Goal: Information Seeking & Learning: Learn about a topic

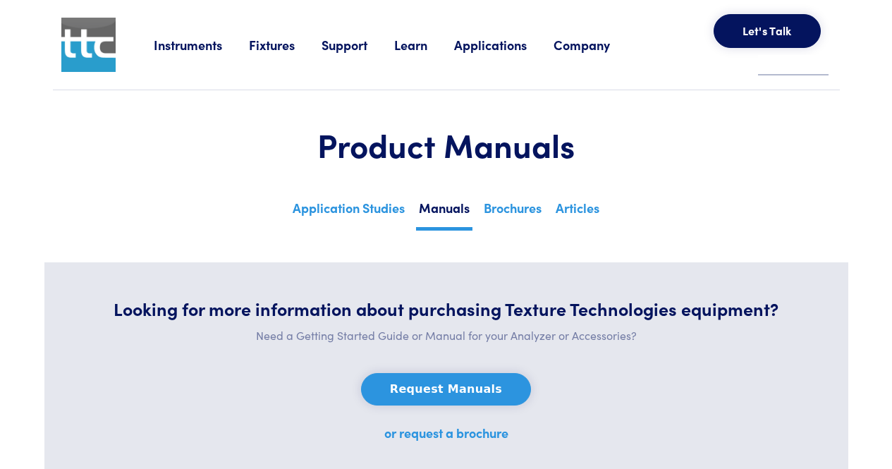
scroll to position [213, 0]
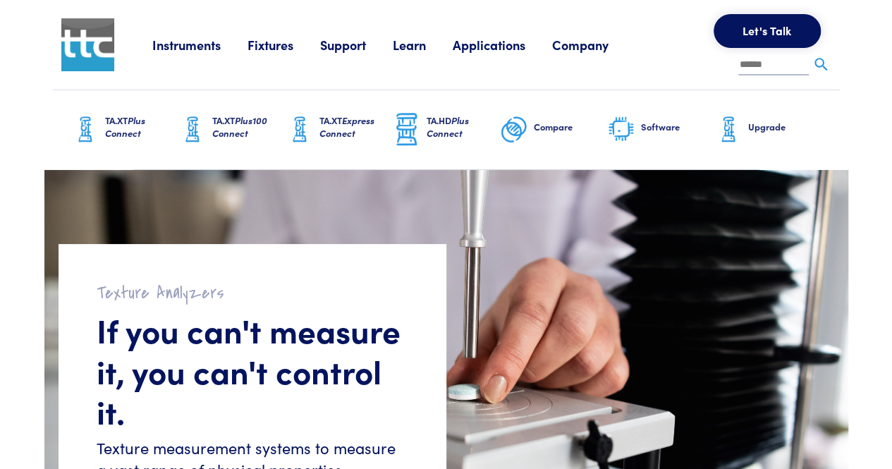
click at [109, 119] on h6 "TA.XT Plus Connect" at bounding box center [141, 126] width 73 height 25
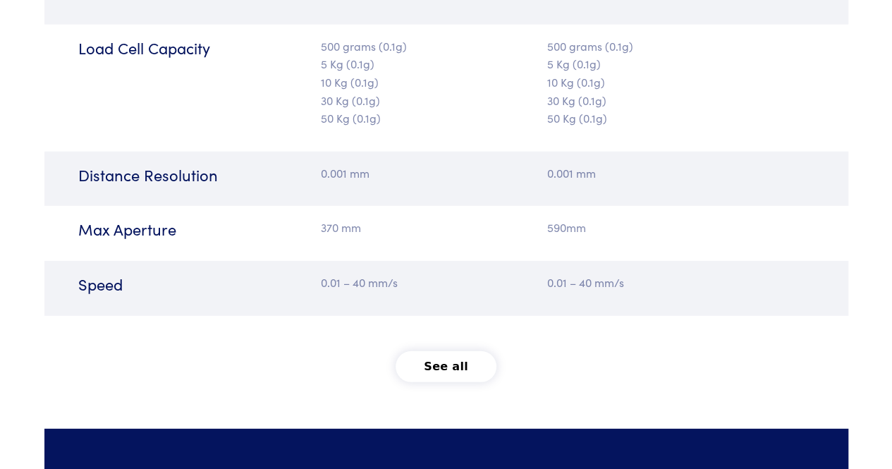
scroll to position [1776, 0]
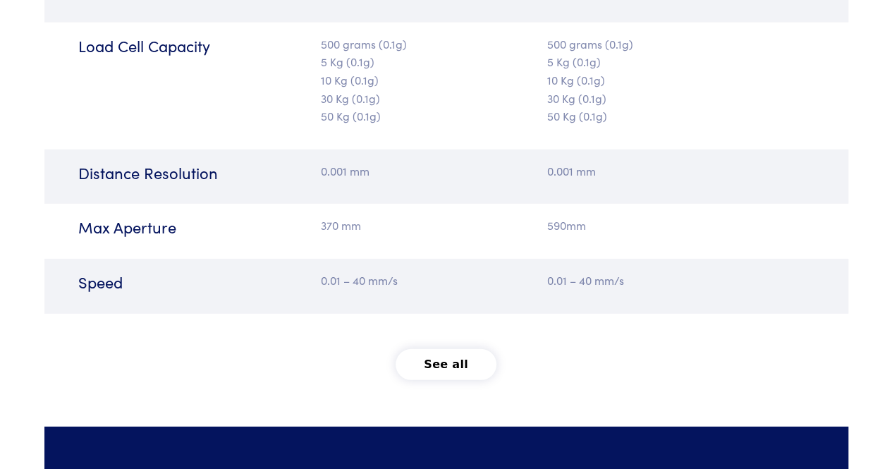
click at [464, 166] on div "Distance Resolution 0.001 mm 0.001 mm" at bounding box center [446, 176] width 804 height 55
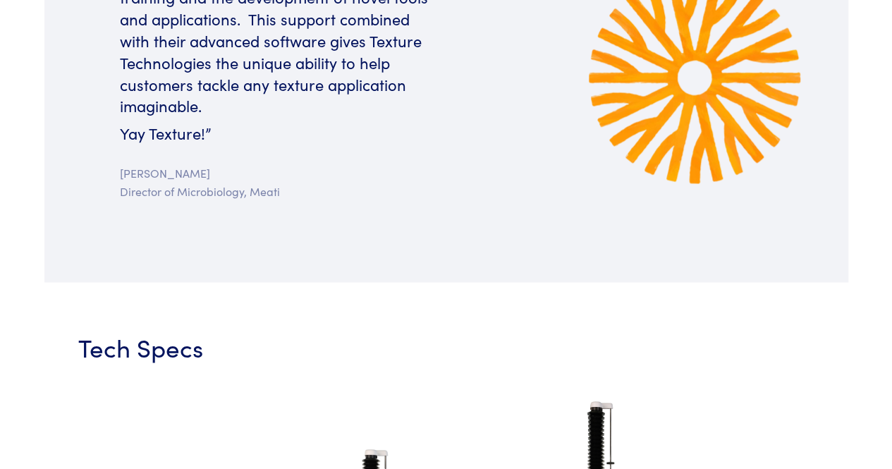
scroll to position [1113, 0]
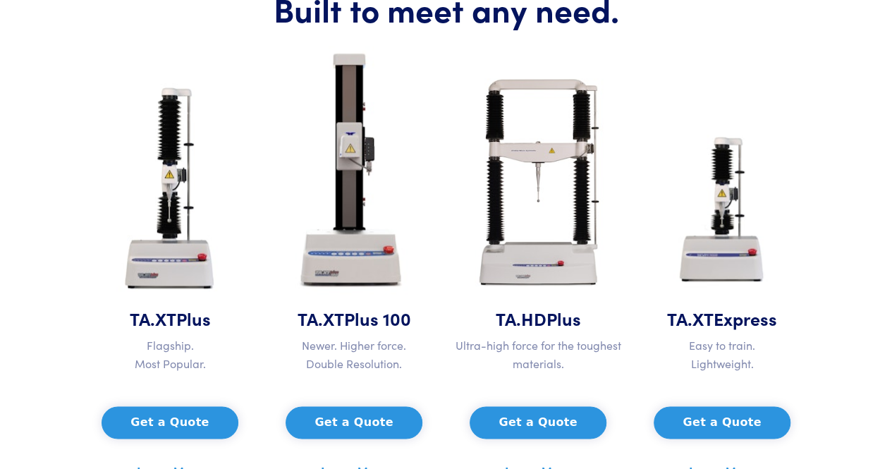
scroll to position [670, 0]
